Goal: Find specific page/section: Find specific page/section

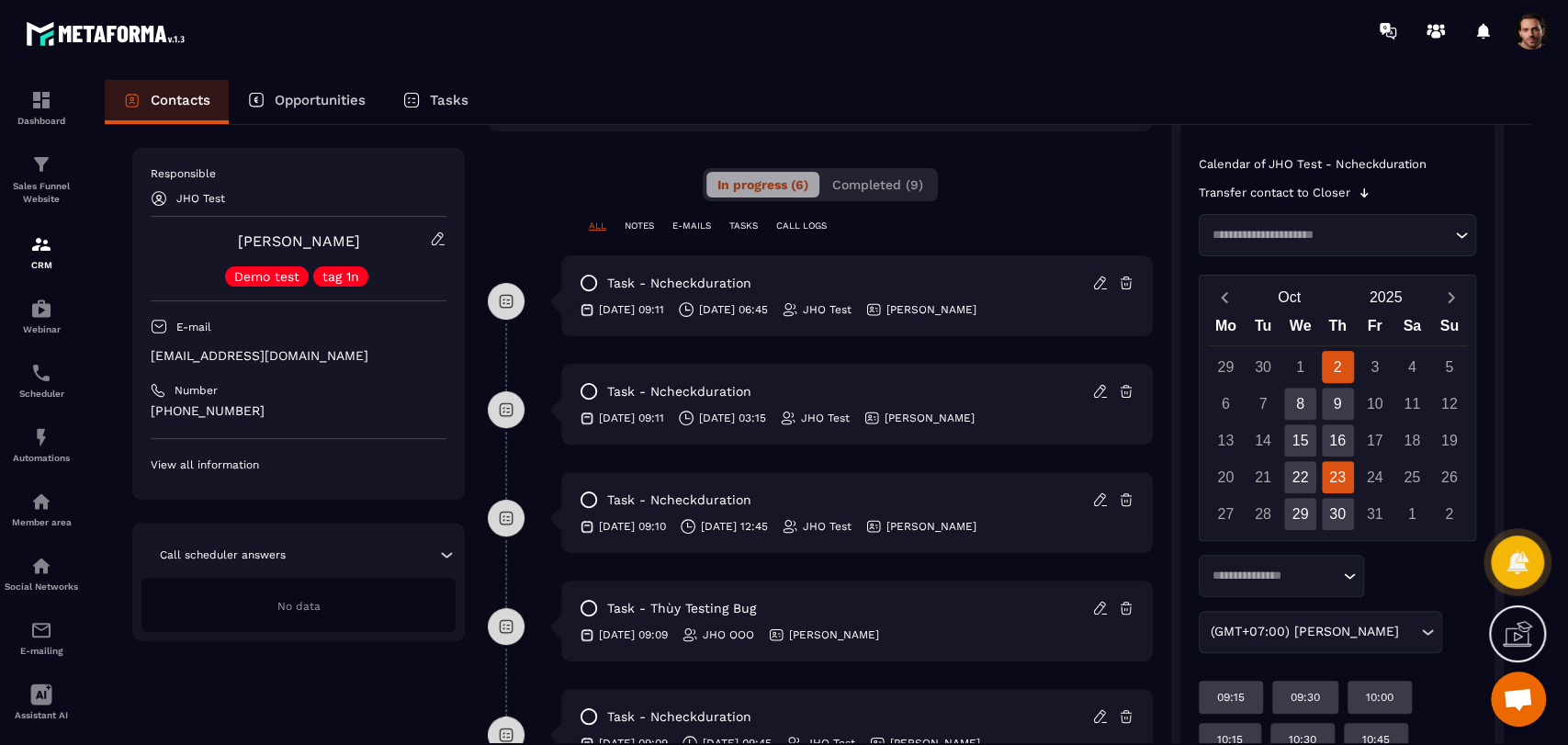
scroll to position [379, 0]
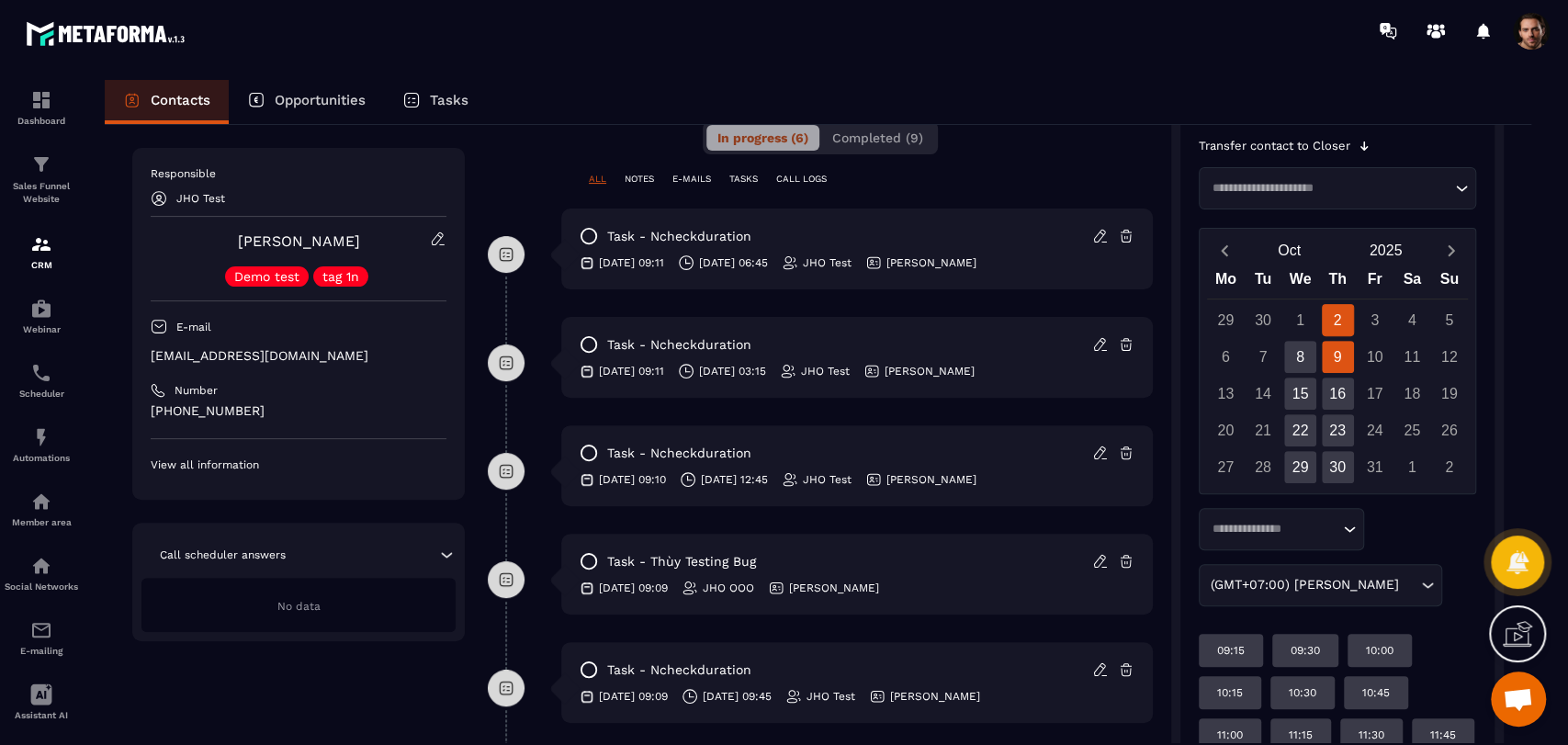
click at [1338, 354] on div "9" at bounding box center [1337, 356] width 32 height 32
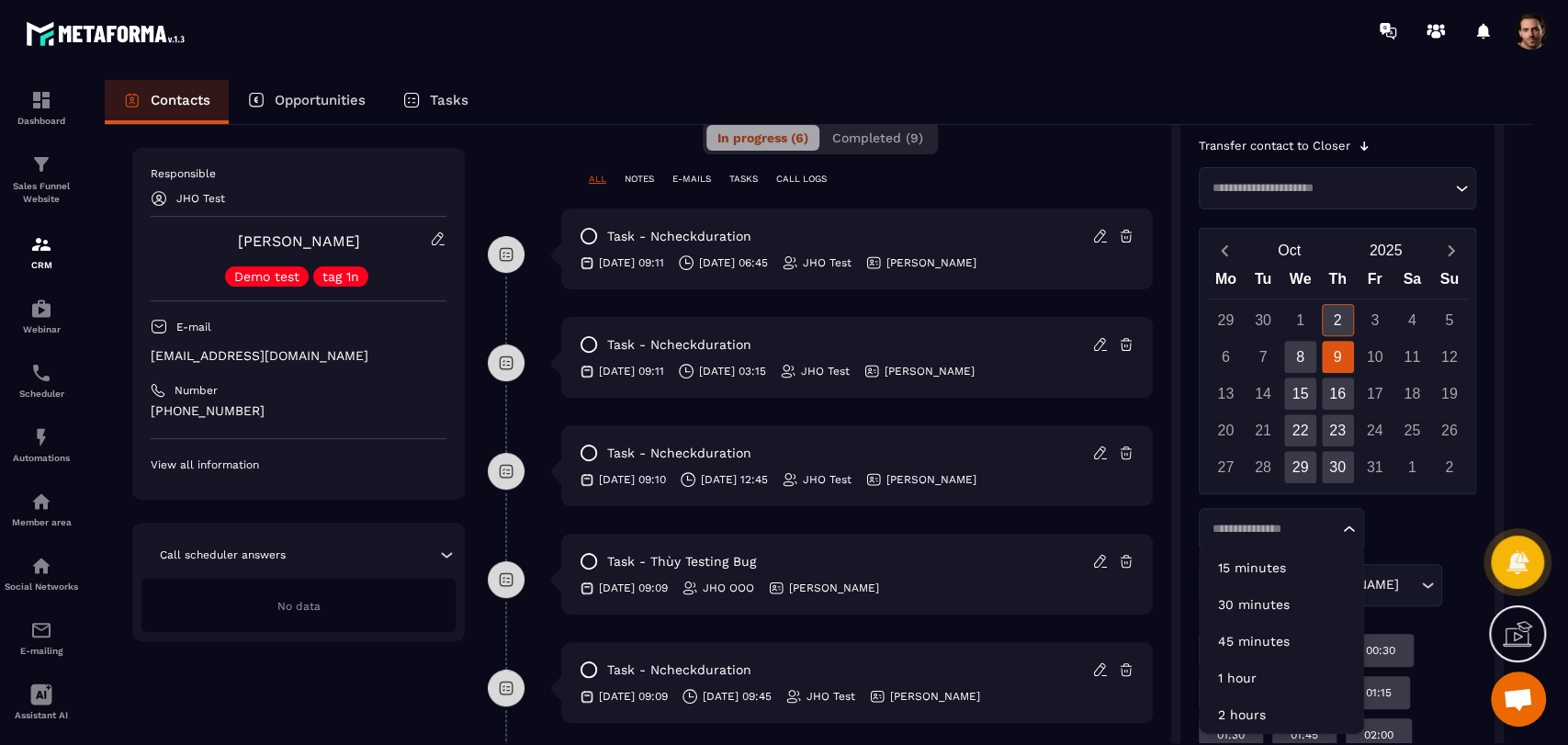
click at [1285, 536] on input "Search for option" at bounding box center [1272, 528] width 132 height 19
click at [1285, 550] on li "15 minutes" at bounding box center [1280, 568] width 163 height 37
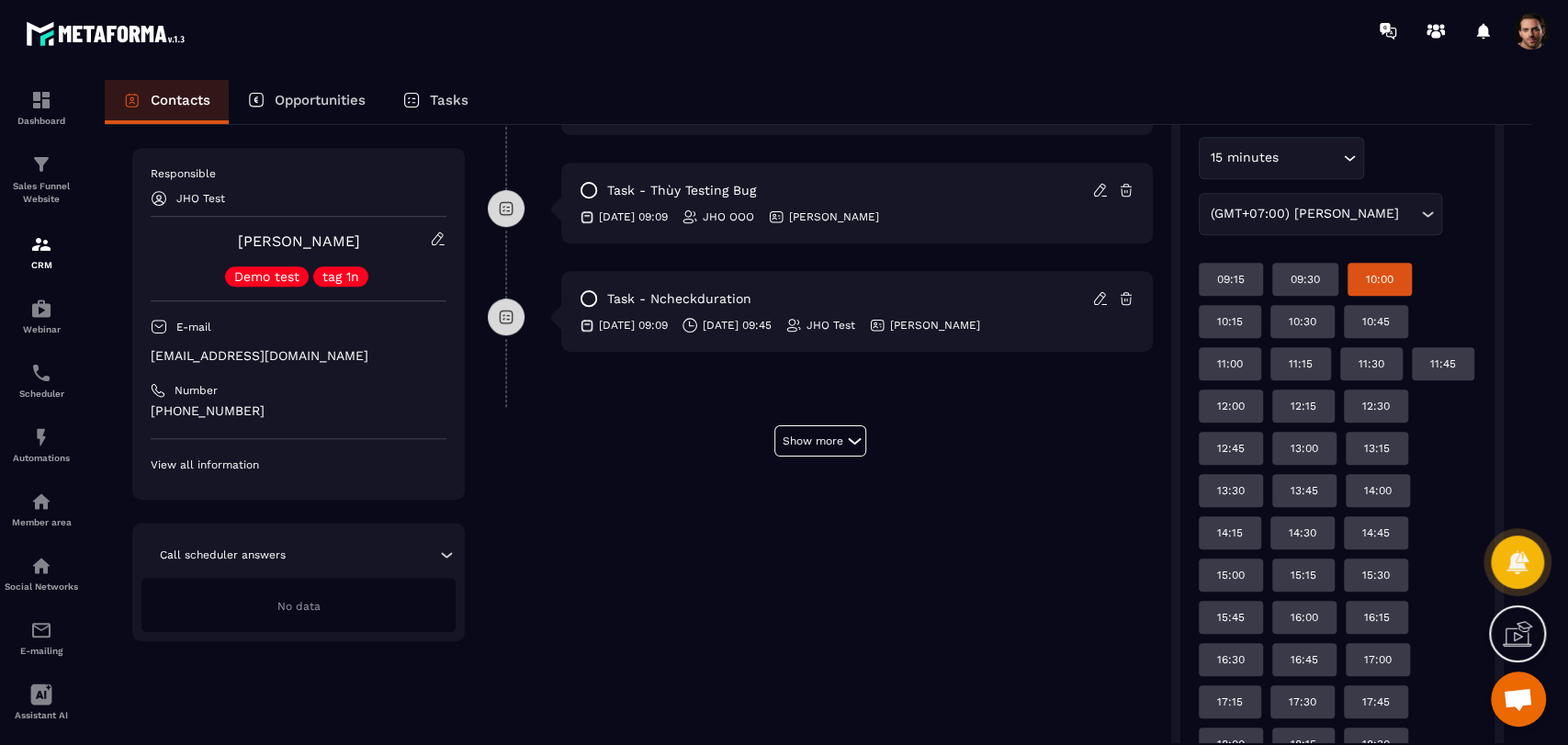
scroll to position [342, 0]
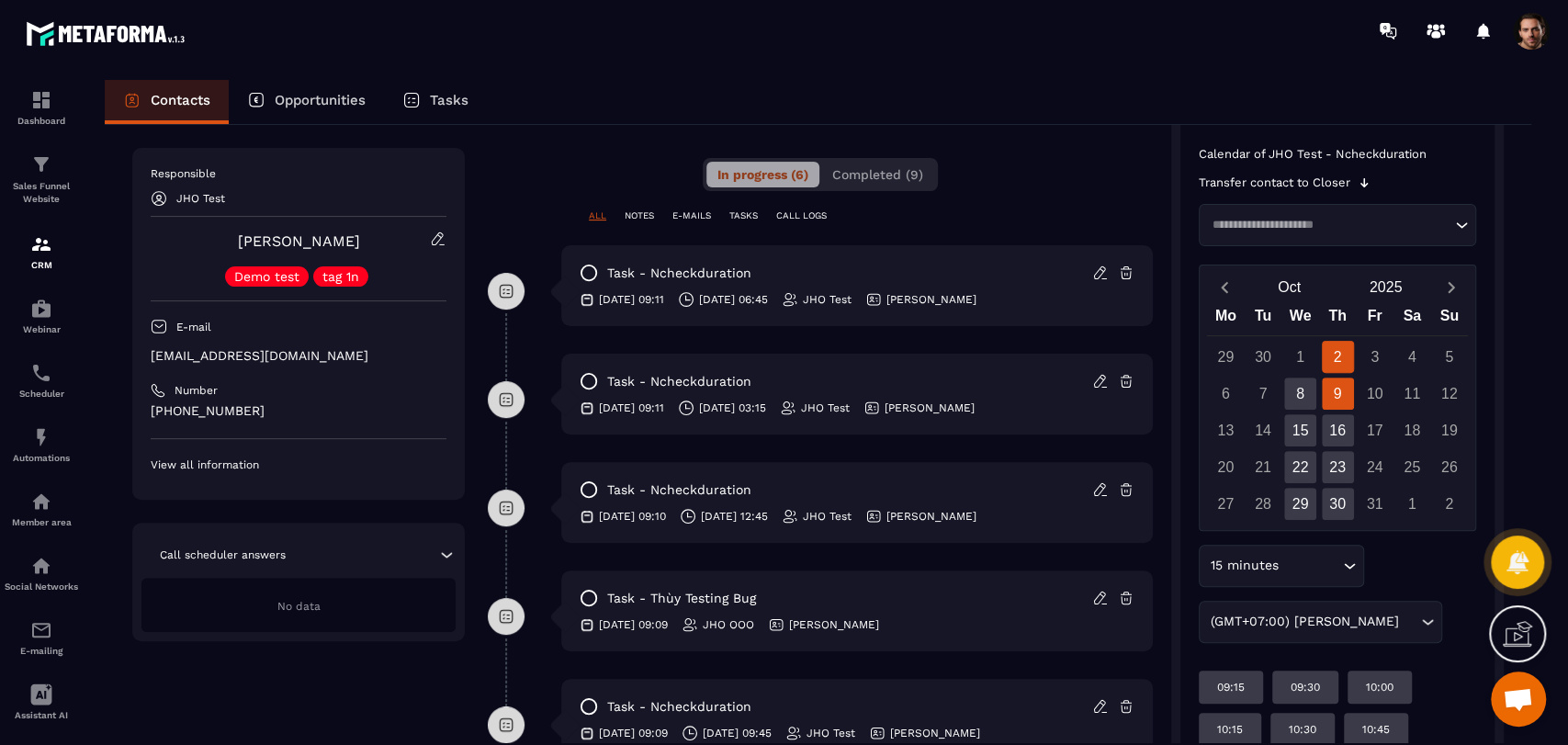
click at [1330, 404] on div "9" at bounding box center [1337, 393] width 32 height 32
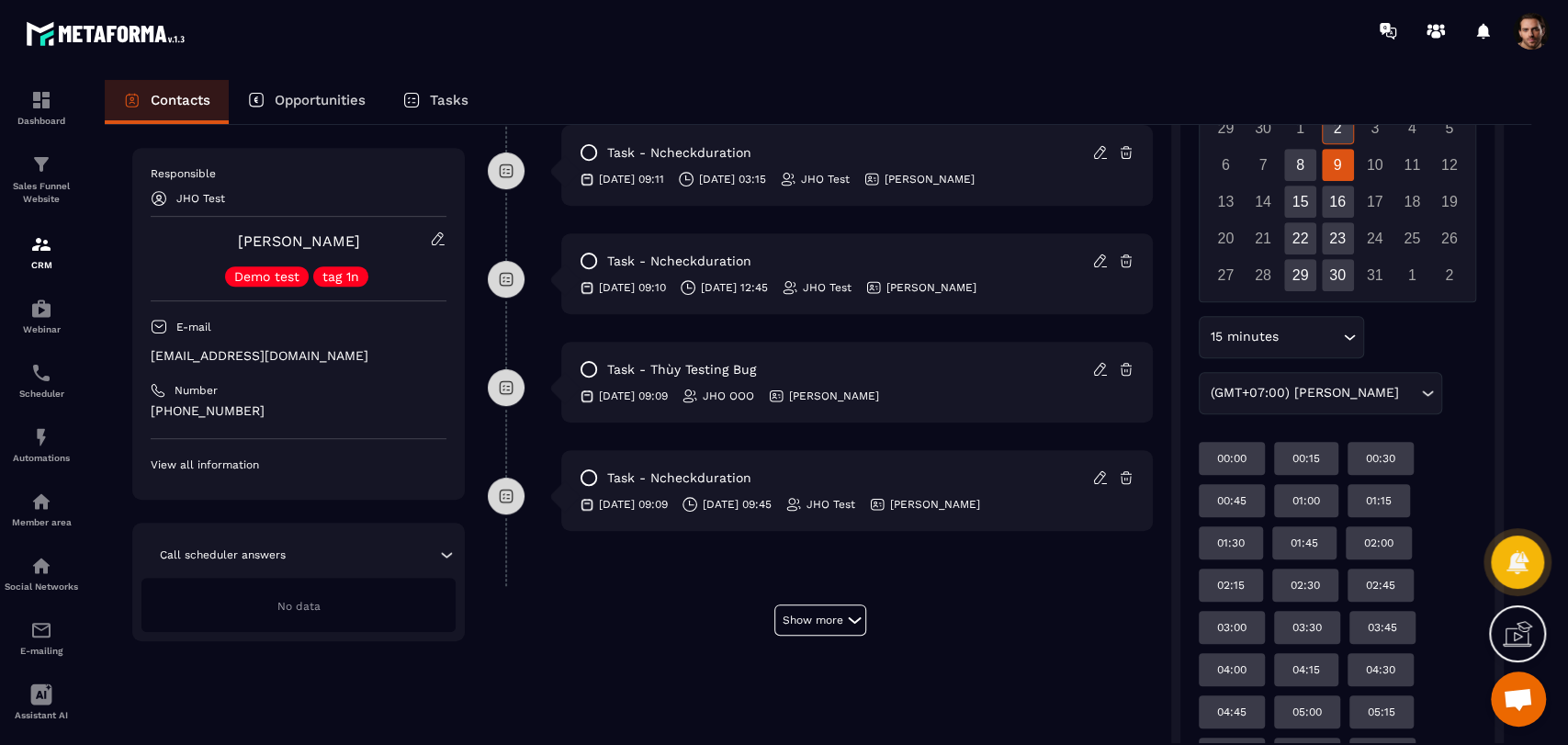
scroll to position [569, 0]
click at [1332, 128] on div "2" at bounding box center [1337, 129] width 32 height 32
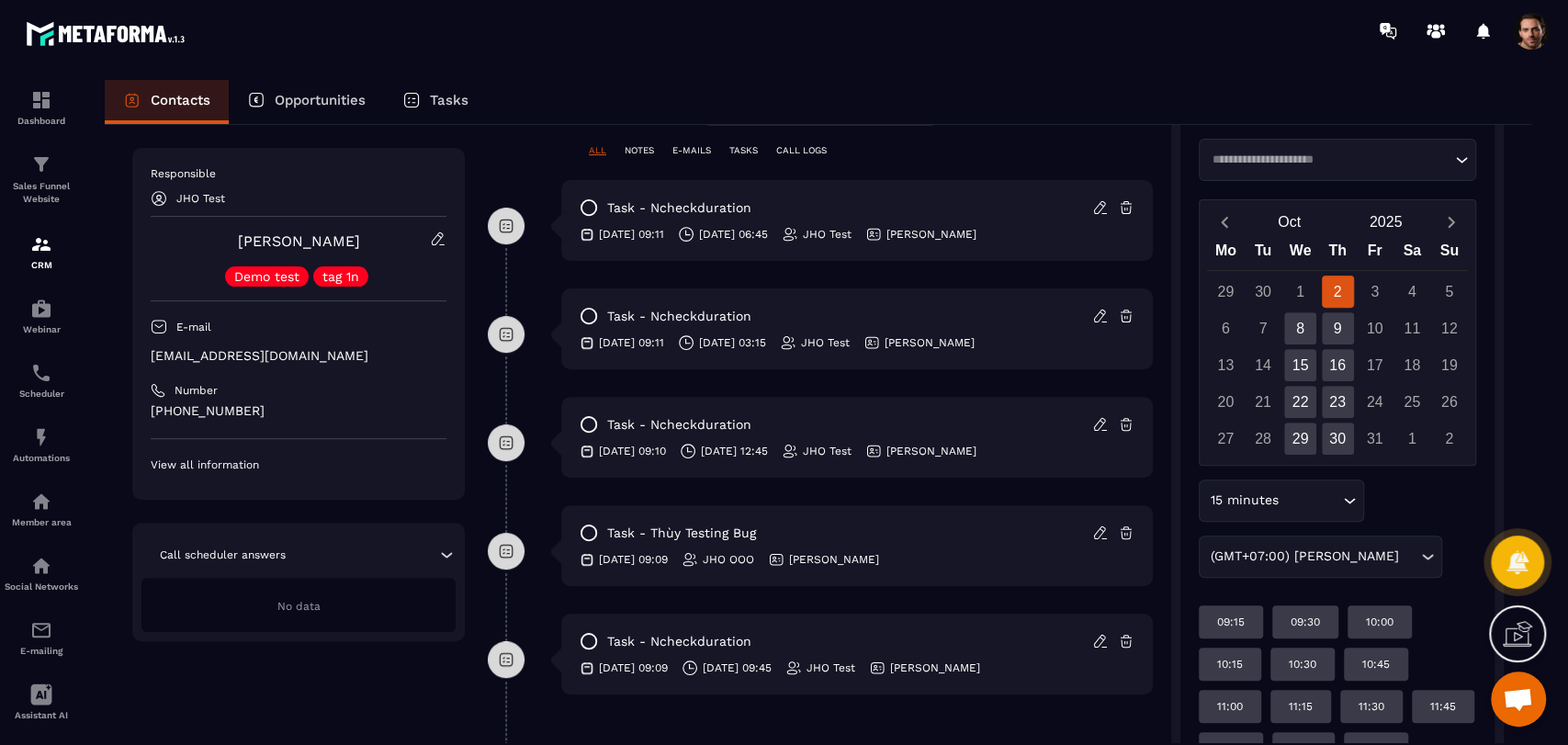
scroll to position [611, 0]
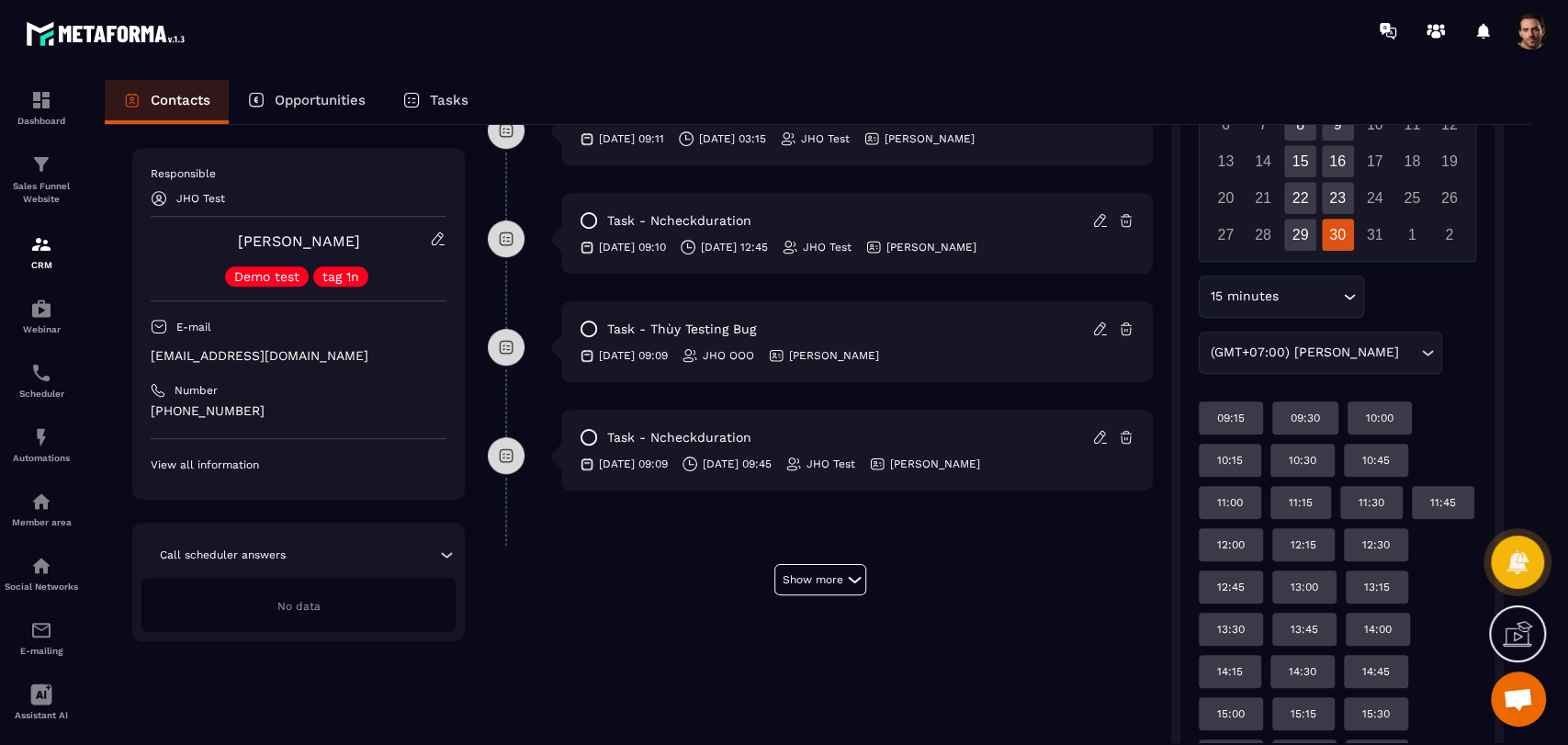
click at [1324, 241] on div "30" at bounding box center [1337, 234] width 32 height 32
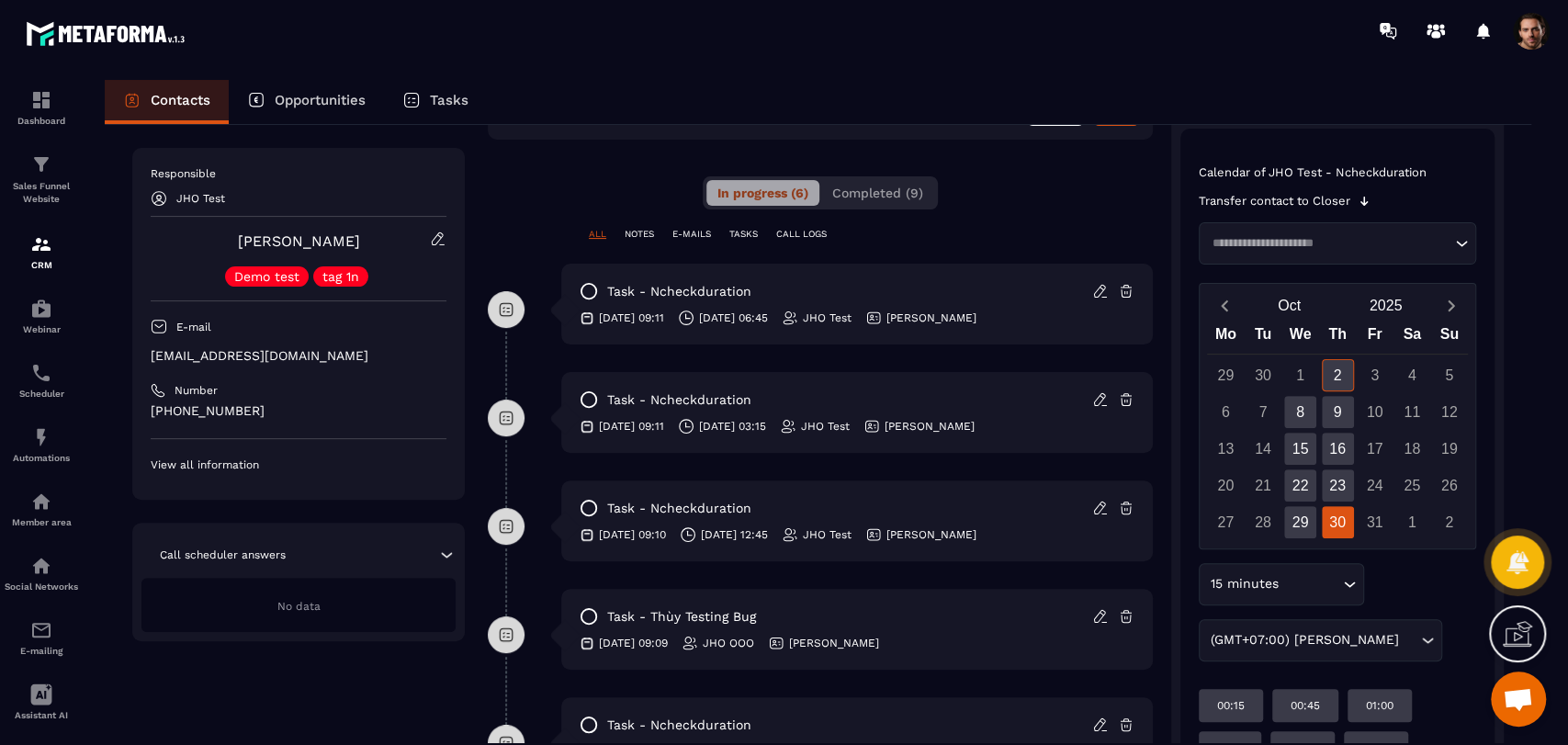
scroll to position [0, 0]
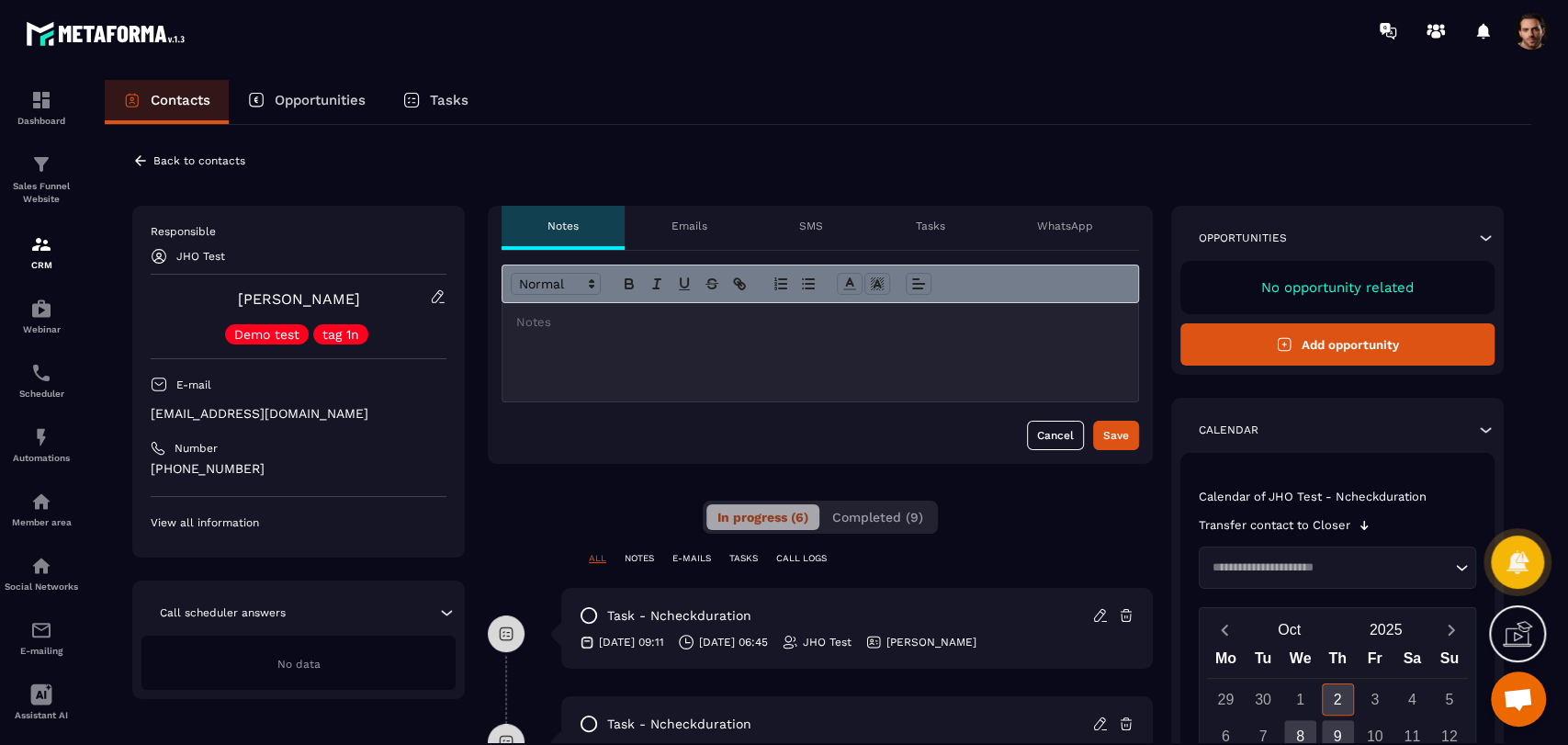
click at [140, 156] on icon at bounding box center [140, 160] width 17 height 17
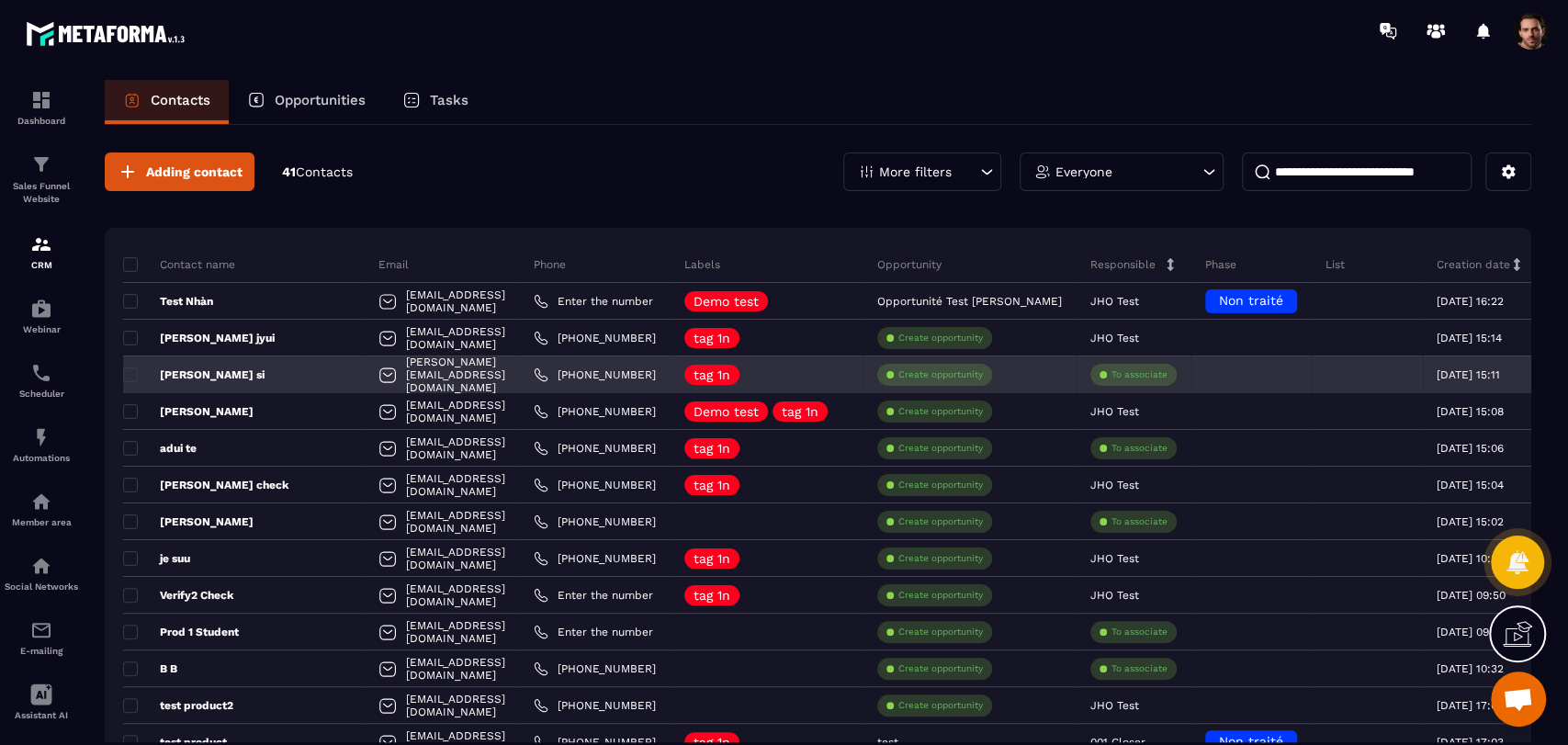
click at [192, 381] on div "[PERSON_NAME] si" at bounding box center [244, 374] width 242 height 37
